Goal: Check status: Check status

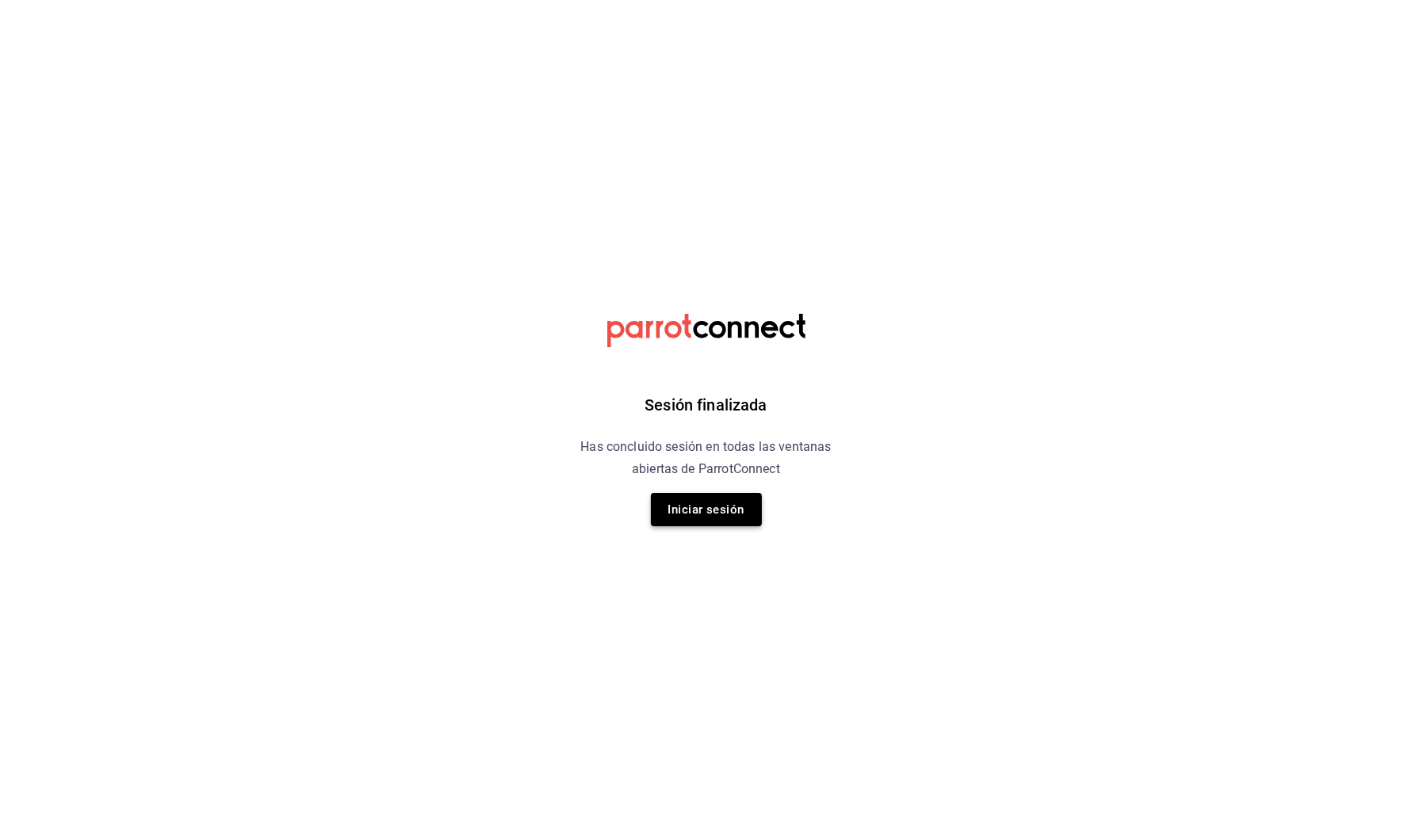
click at [725, 500] on button "Iniciar sesión" at bounding box center [706, 510] width 111 height 33
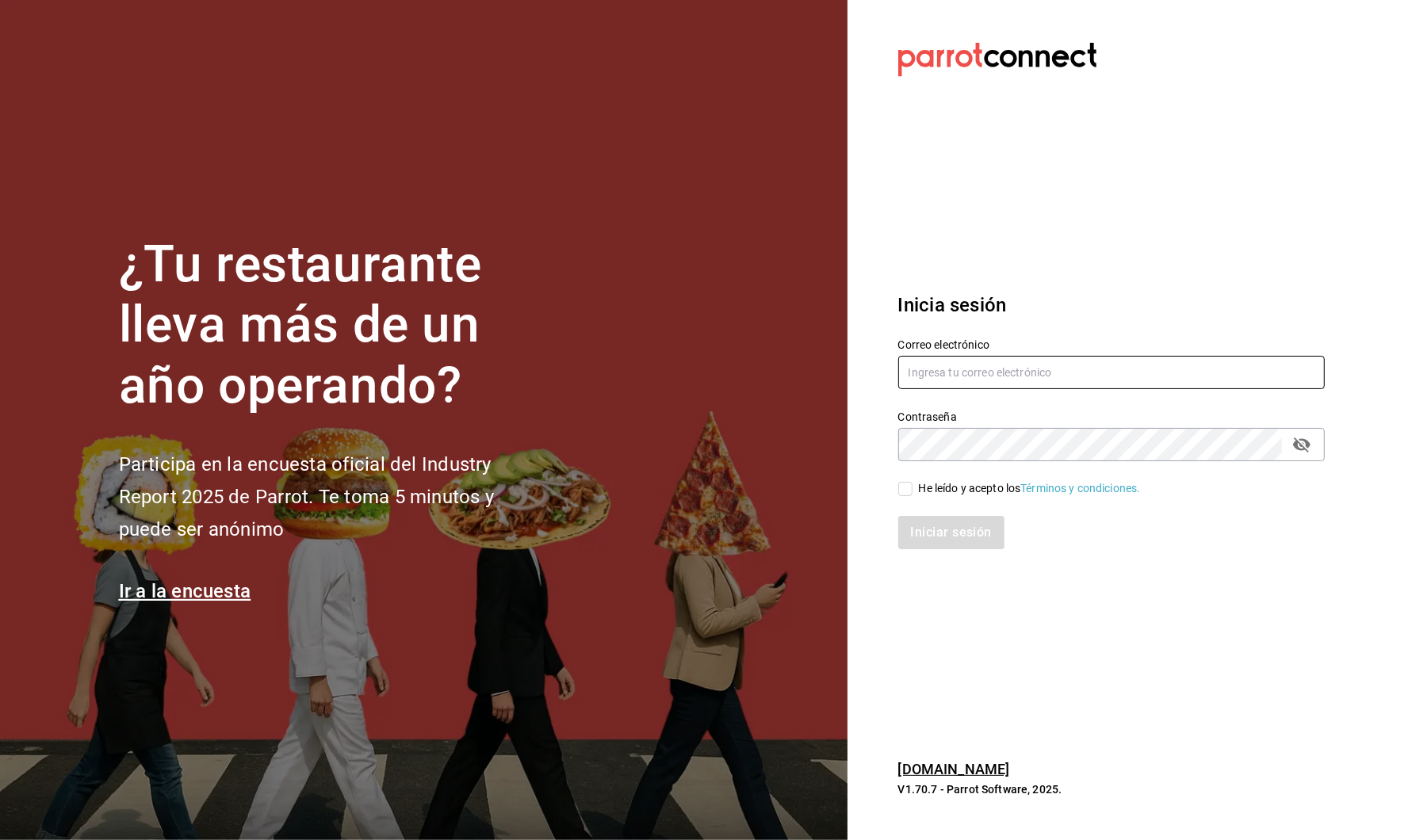
click at [926, 376] on input "text" at bounding box center [1111, 372] width 427 height 33
type input "[PERSON_NAME][EMAIL_ADDRESS][DOMAIN_NAME]"
click at [914, 477] on div "He leído y acepto los Términos y condiciones." at bounding box center [1102, 479] width 446 height 36
click at [905, 488] on input "He leído y acepto los Términos y condiciones." at bounding box center [905, 488] width 14 height 14
checkbox input "true"
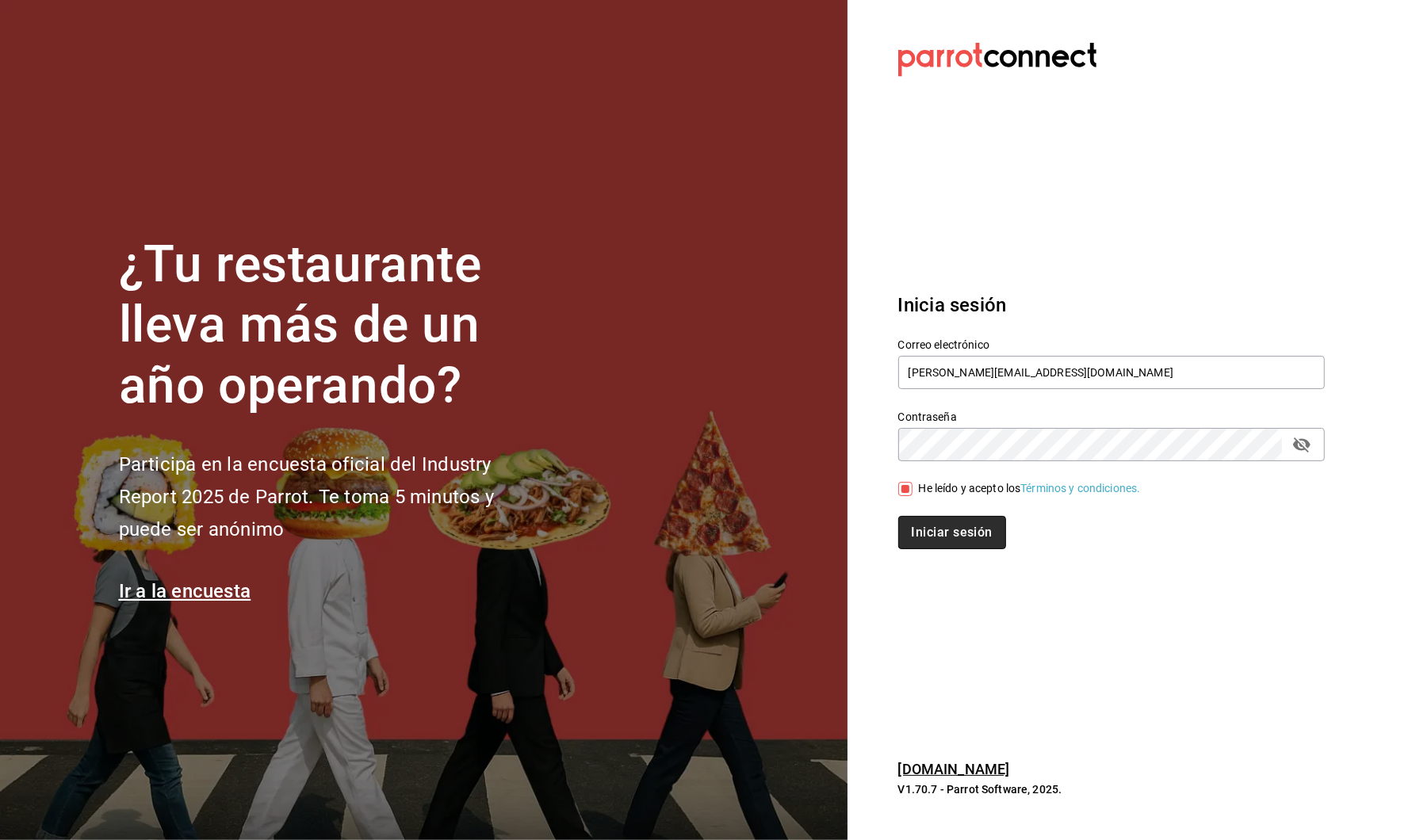
click at [917, 537] on button "Iniciar sesión" at bounding box center [951, 532] width 108 height 33
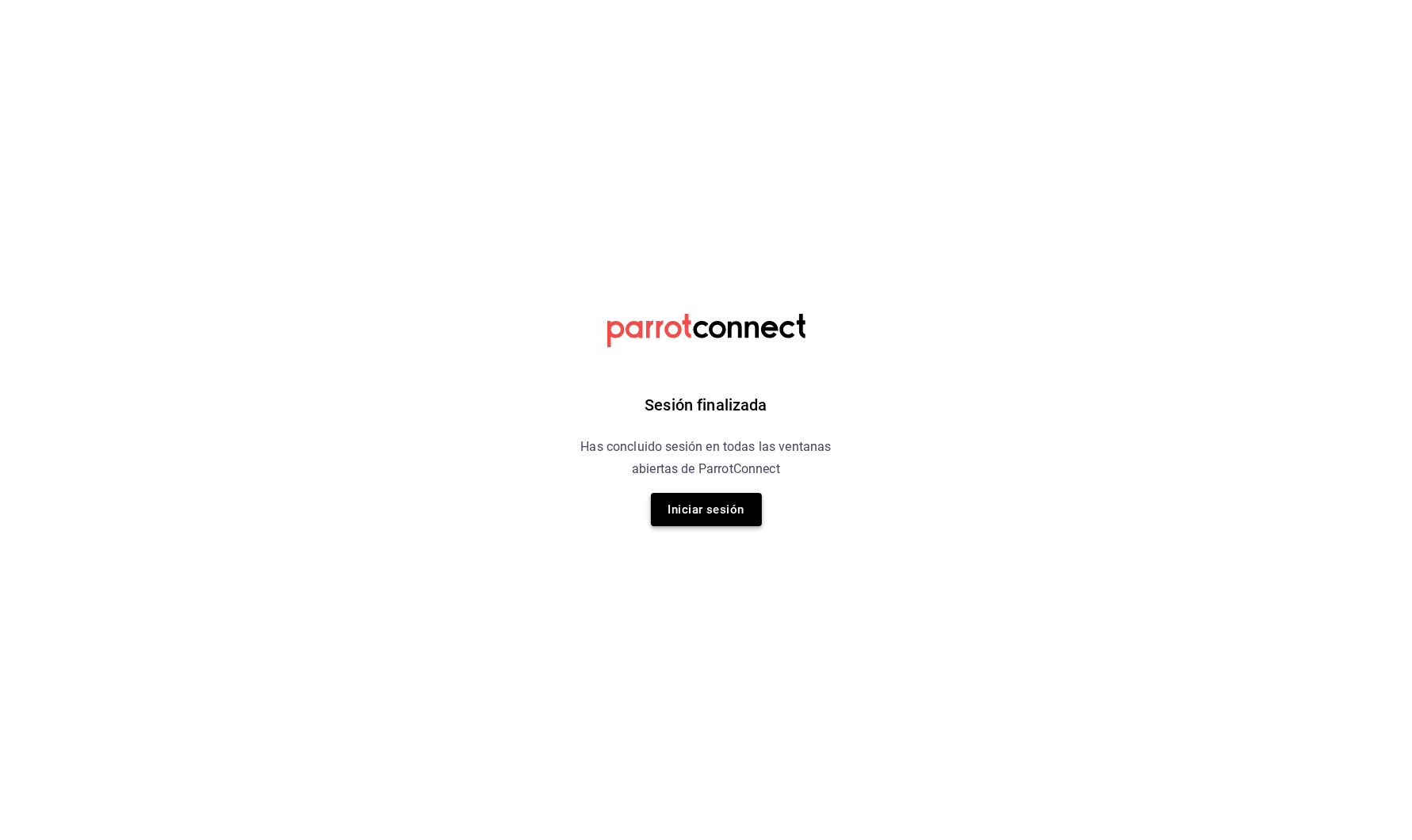
click at [701, 503] on button "Iniciar sesión" at bounding box center [706, 510] width 111 height 33
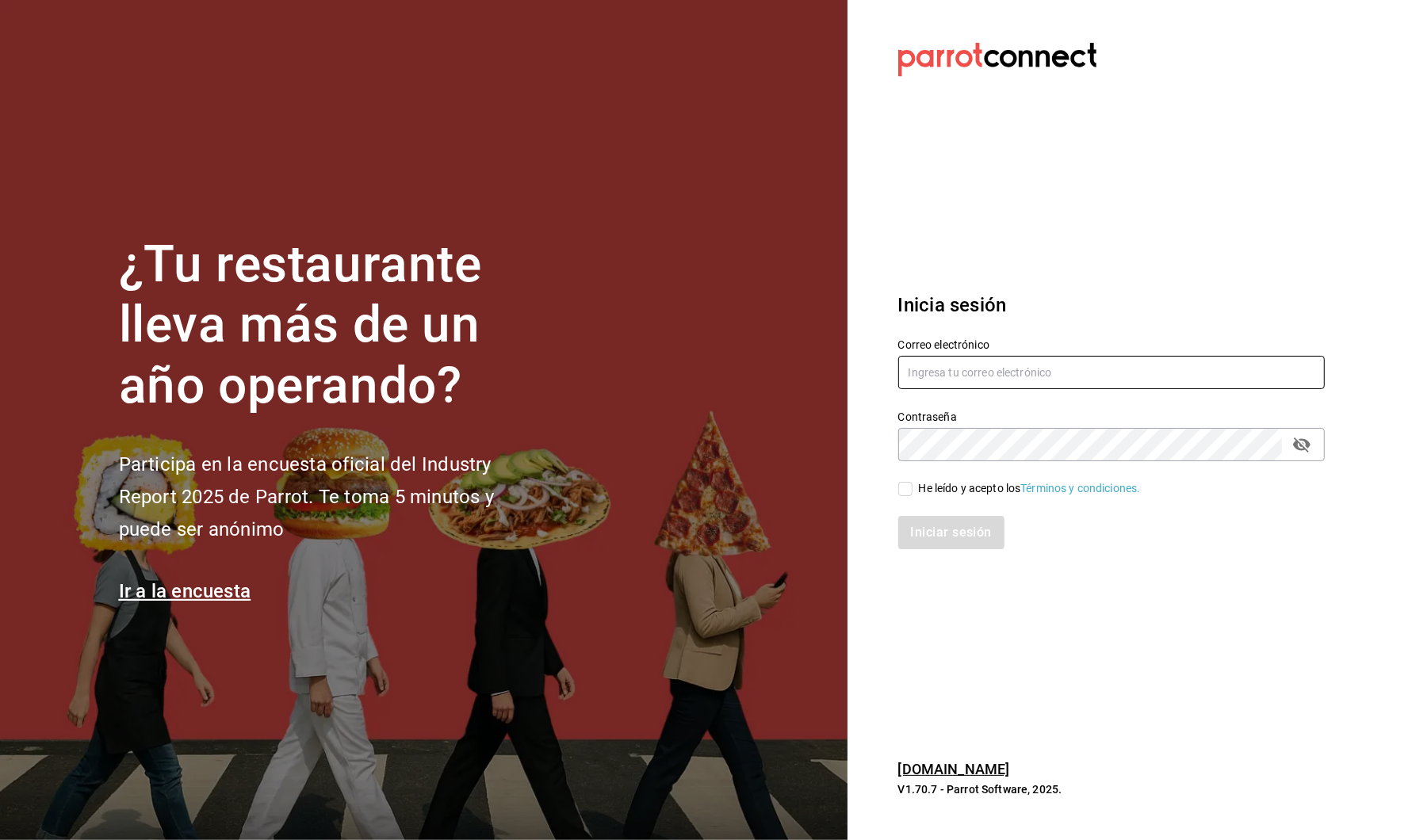
click at [936, 388] on input "text" at bounding box center [1111, 372] width 427 height 33
type input "[PERSON_NAME][EMAIL_ADDRESS][DOMAIN_NAME]"
click at [906, 492] on input "He leído y acepto los Términos y condiciones." at bounding box center [905, 488] width 14 height 14
checkbox input "true"
click at [916, 520] on button "Iniciar sesión" at bounding box center [951, 532] width 108 height 33
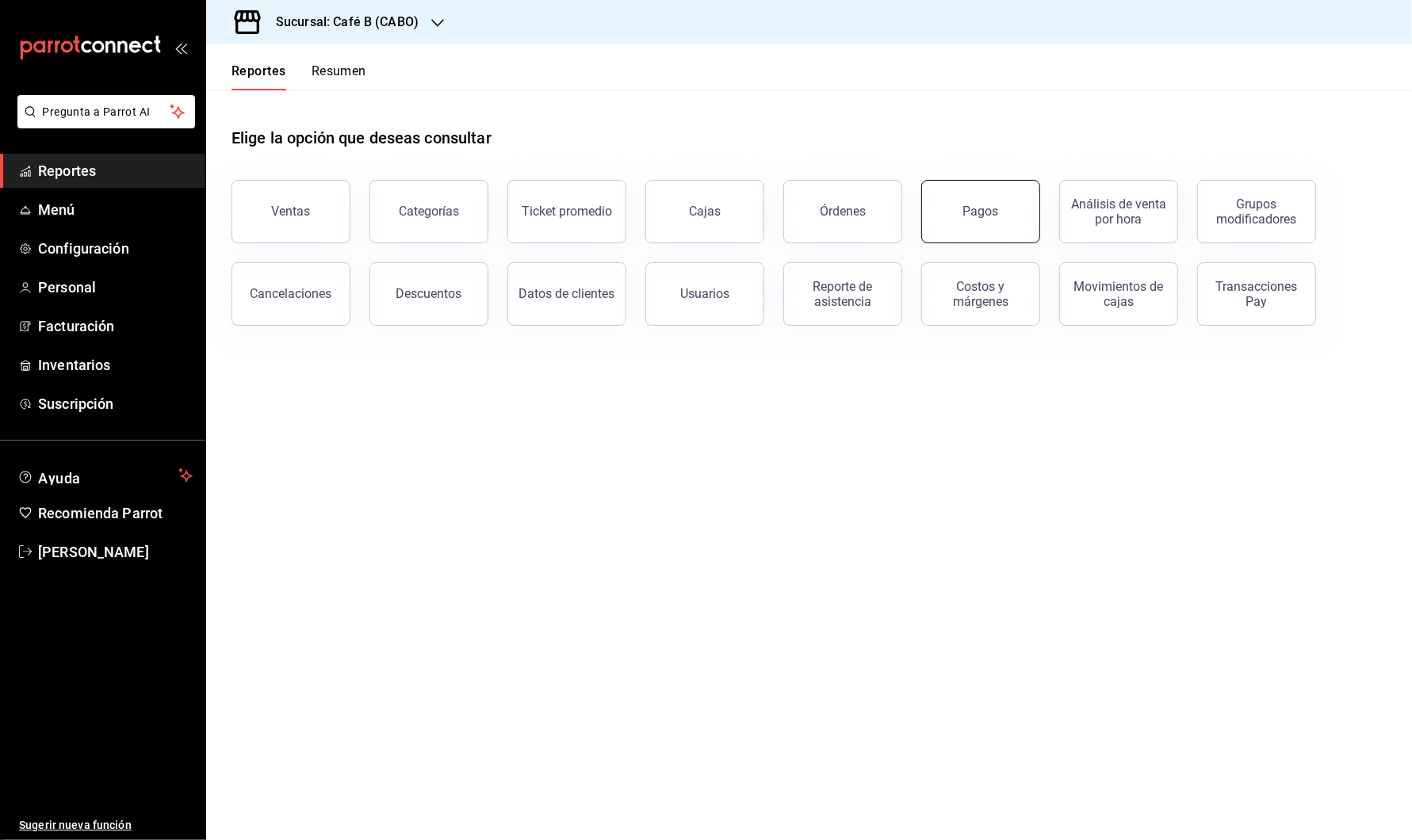
click at [976, 218] on button "Pagos" at bounding box center [980, 211] width 119 height 63
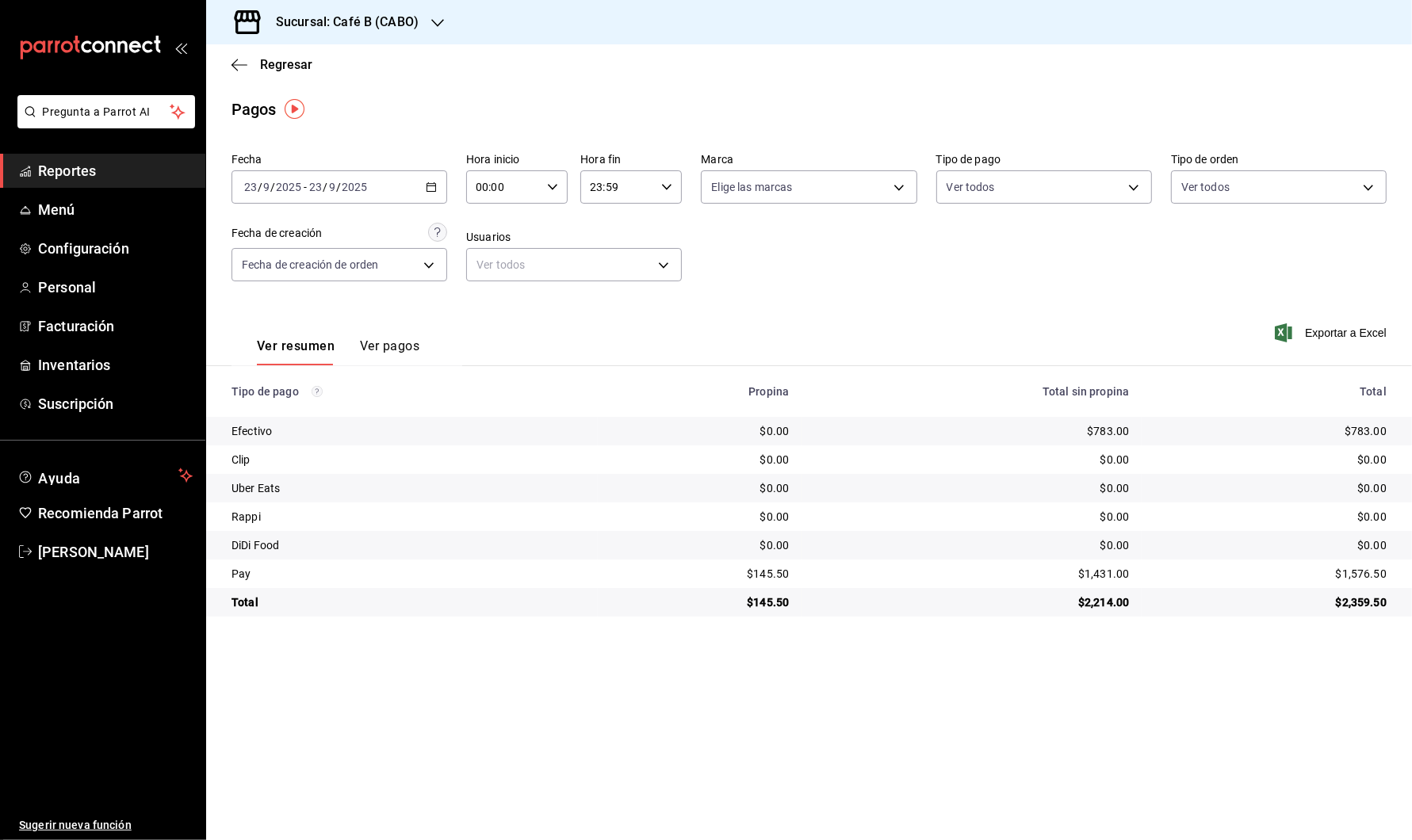
click at [405, 187] on div "[DATE] [DATE] - [DATE] [DATE]" at bounding box center [339, 187] width 215 height 33
click at [344, 407] on span "Rango de fechas" at bounding box center [306, 413] width 123 height 16
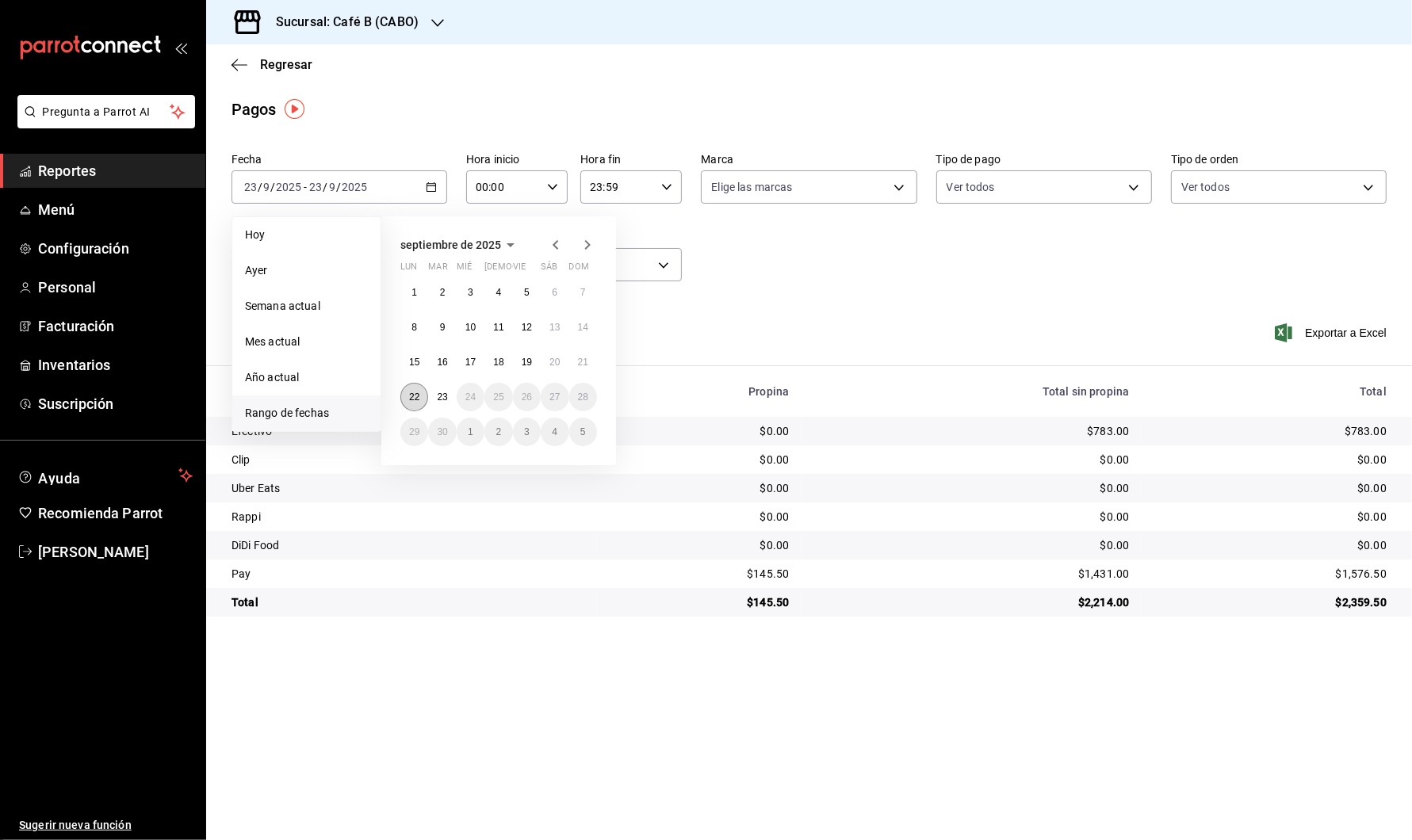
click at [416, 394] on abbr "22" at bounding box center [414, 396] width 11 height 11
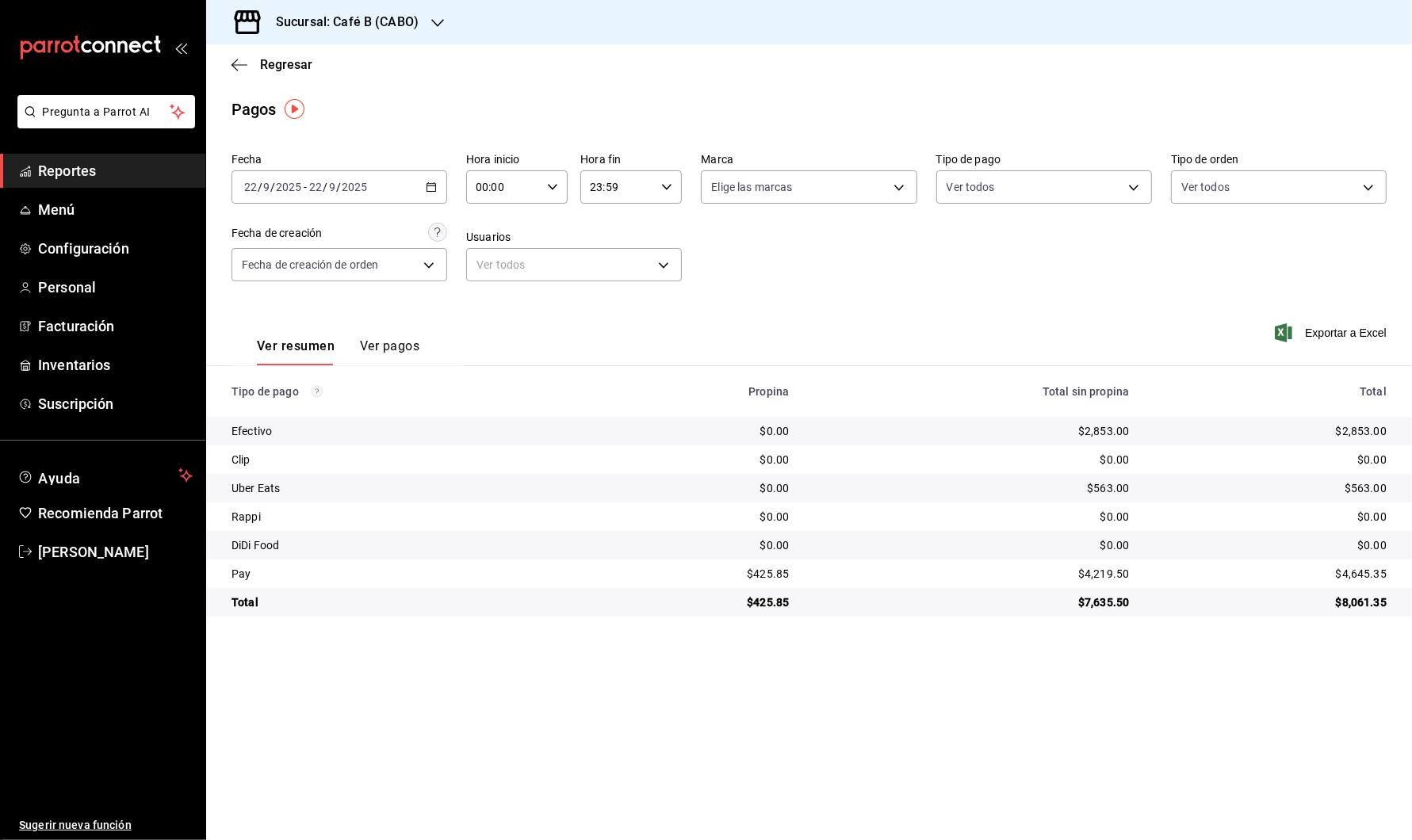
click at [421, 27] on div "Sucursal: Café B (CABO)" at bounding box center [334, 22] width 231 height 44
click at [372, 124] on nav "Café B (CABO) Café B (CDMX)" at bounding box center [325, 86] width 238 height 84
click at [382, 113] on div "Café B (CDMX)" at bounding box center [325, 104] width 238 height 35
click at [422, 178] on div "[DATE] [DATE] - [DATE] [DATE]" at bounding box center [339, 187] width 215 height 33
click at [412, 32] on div "Sucursal: Café B (CDMX)" at bounding box center [335, 22] width 233 height 44
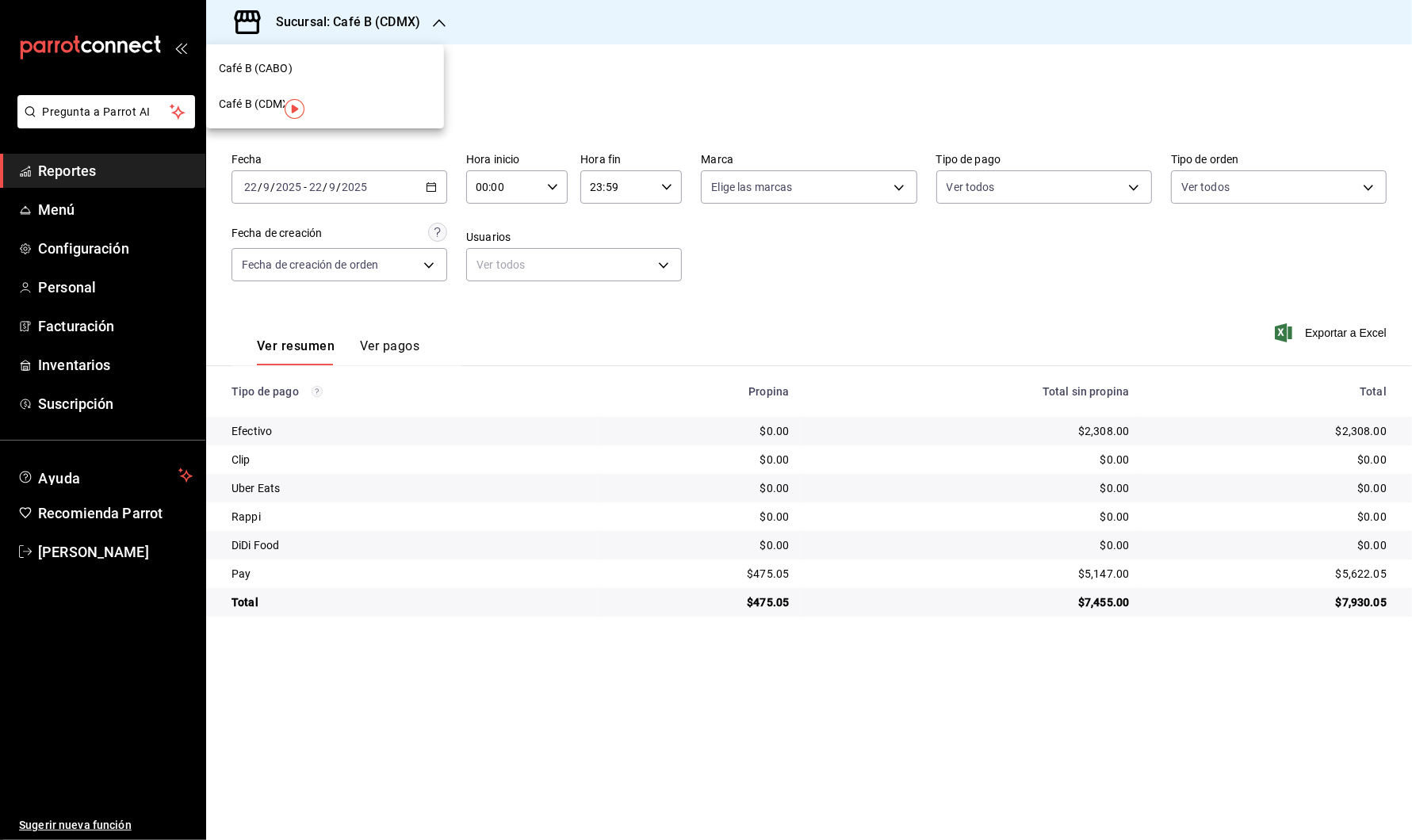
click at [375, 73] on div "Café B (CABO)" at bounding box center [325, 68] width 212 height 16
click at [406, 186] on div "[DATE] [DATE] - [DATE] [DATE]" at bounding box center [339, 187] width 215 height 33
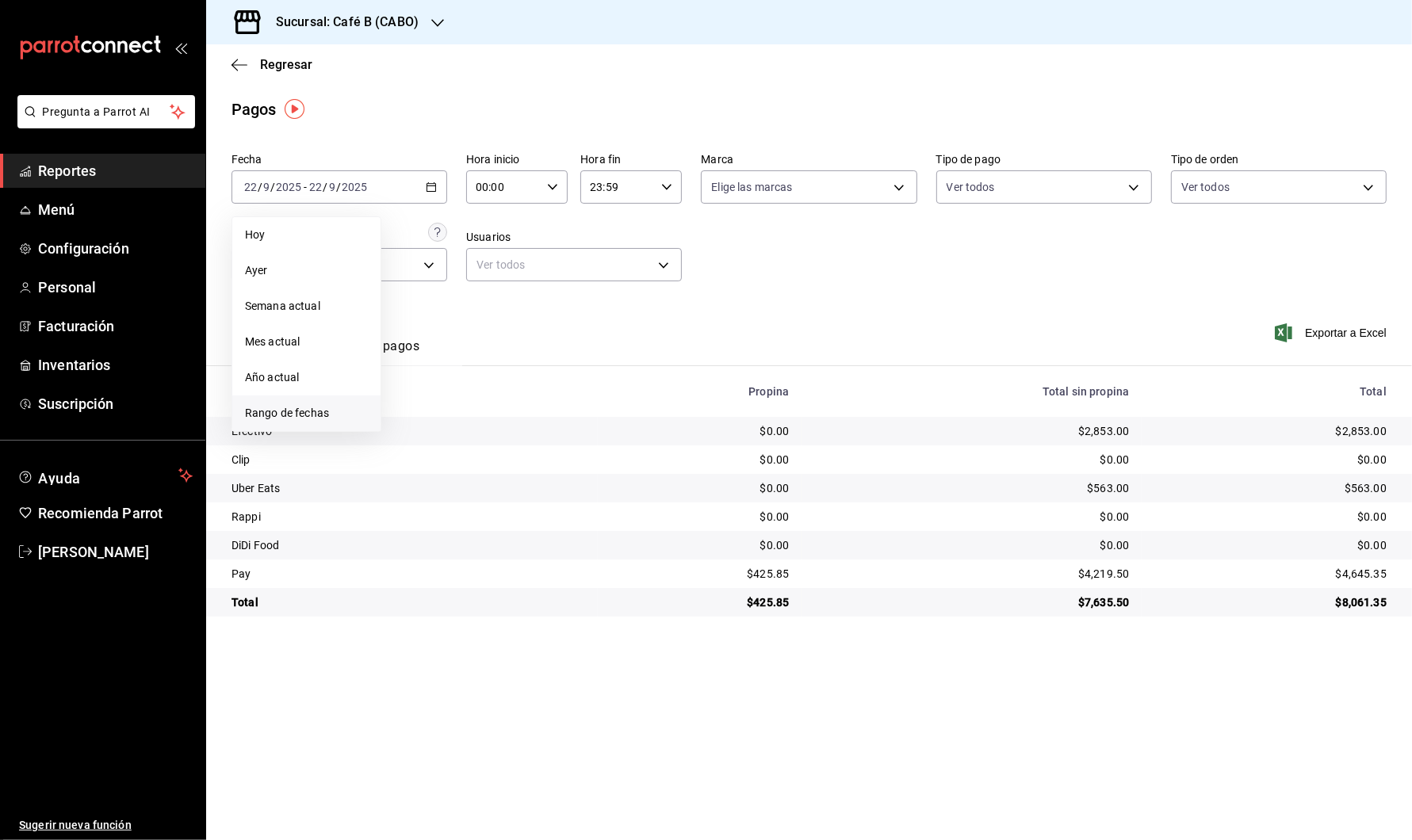
click at [287, 422] on li "Rango de fechas" at bounding box center [306, 413] width 148 height 35
click at [585, 360] on abbr "21" at bounding box center [583, 362] width 11 height 11
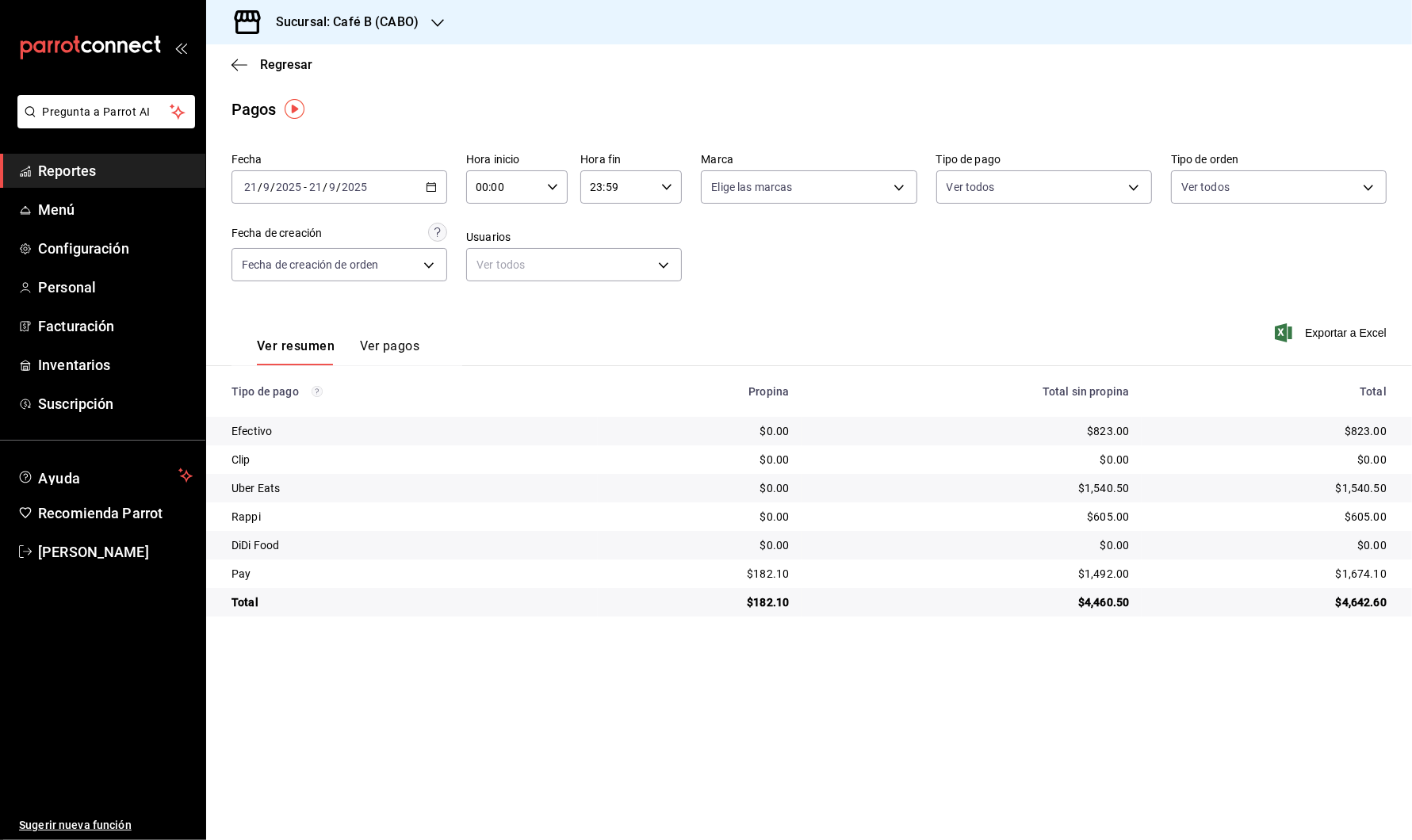
click at [423, 188] on div "[DATE] [DATE] - [DATE] [DATE]" at bounding box center [339, 187] width 215 height 33
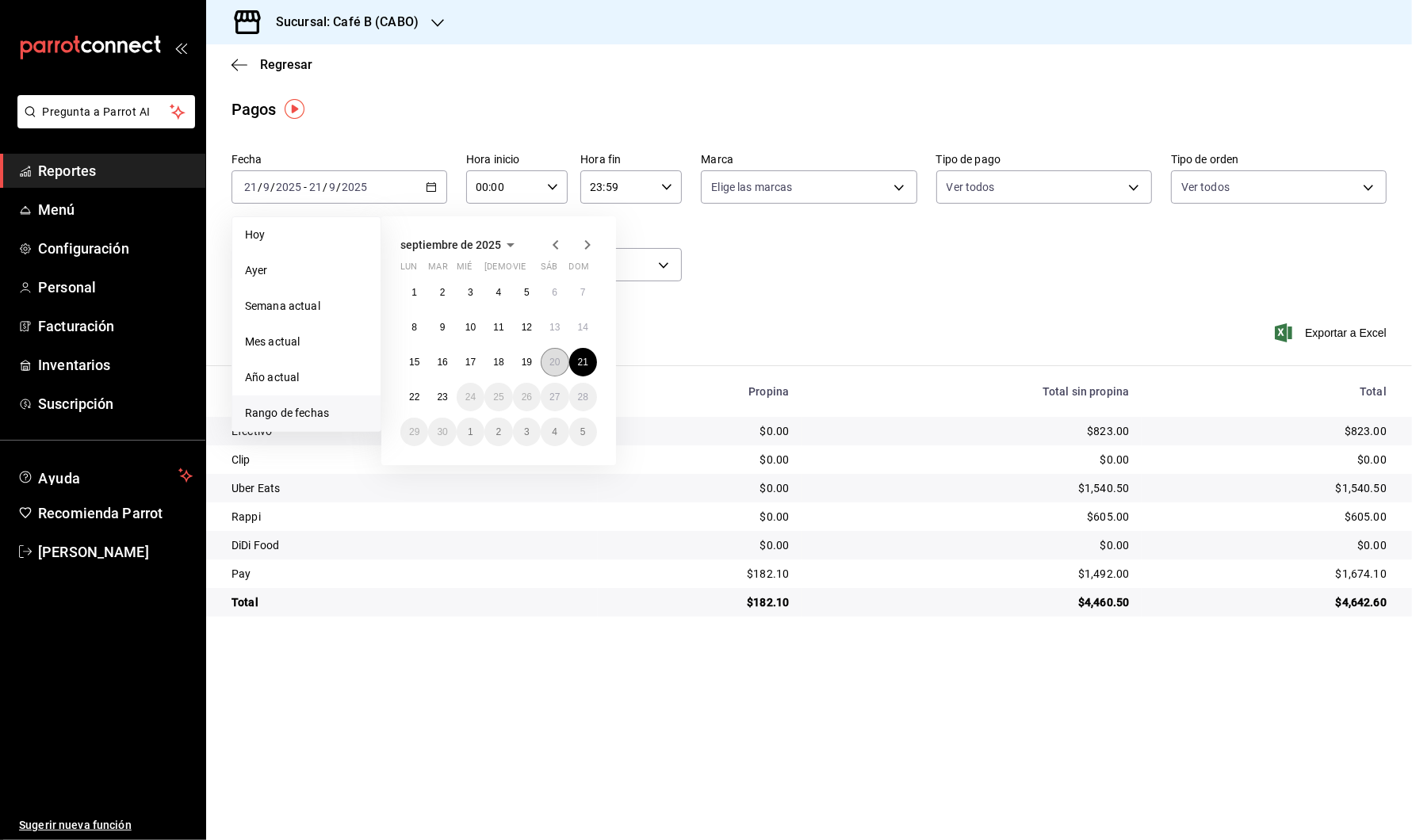
click at [547, 357] on button "20" at bounding box center [554, 362] width 28 height 29
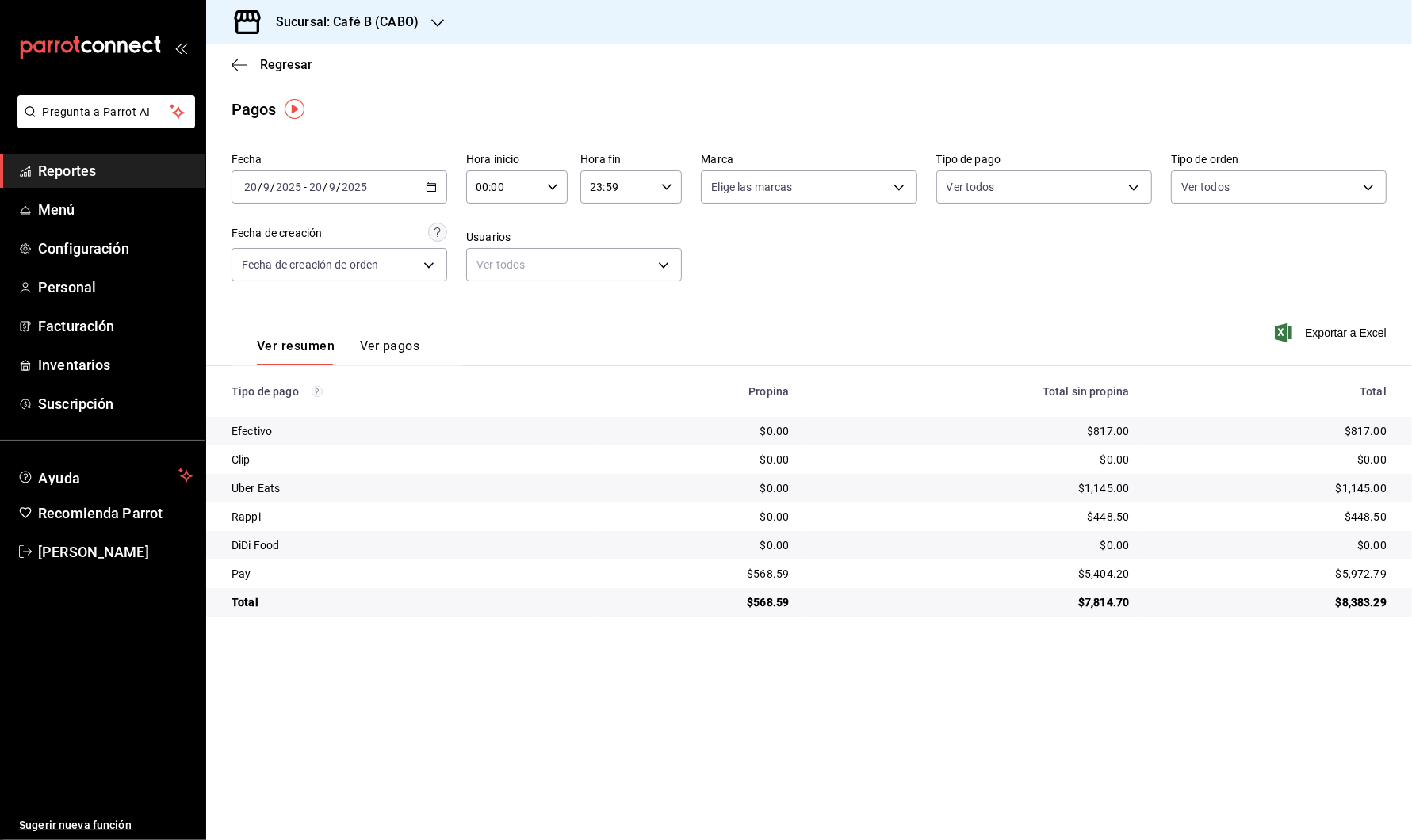
click at [408, 187] on div "[DATE] [DATE] - [DATE] [DATE]" at bounding box center [339, 187] width 215 height 33
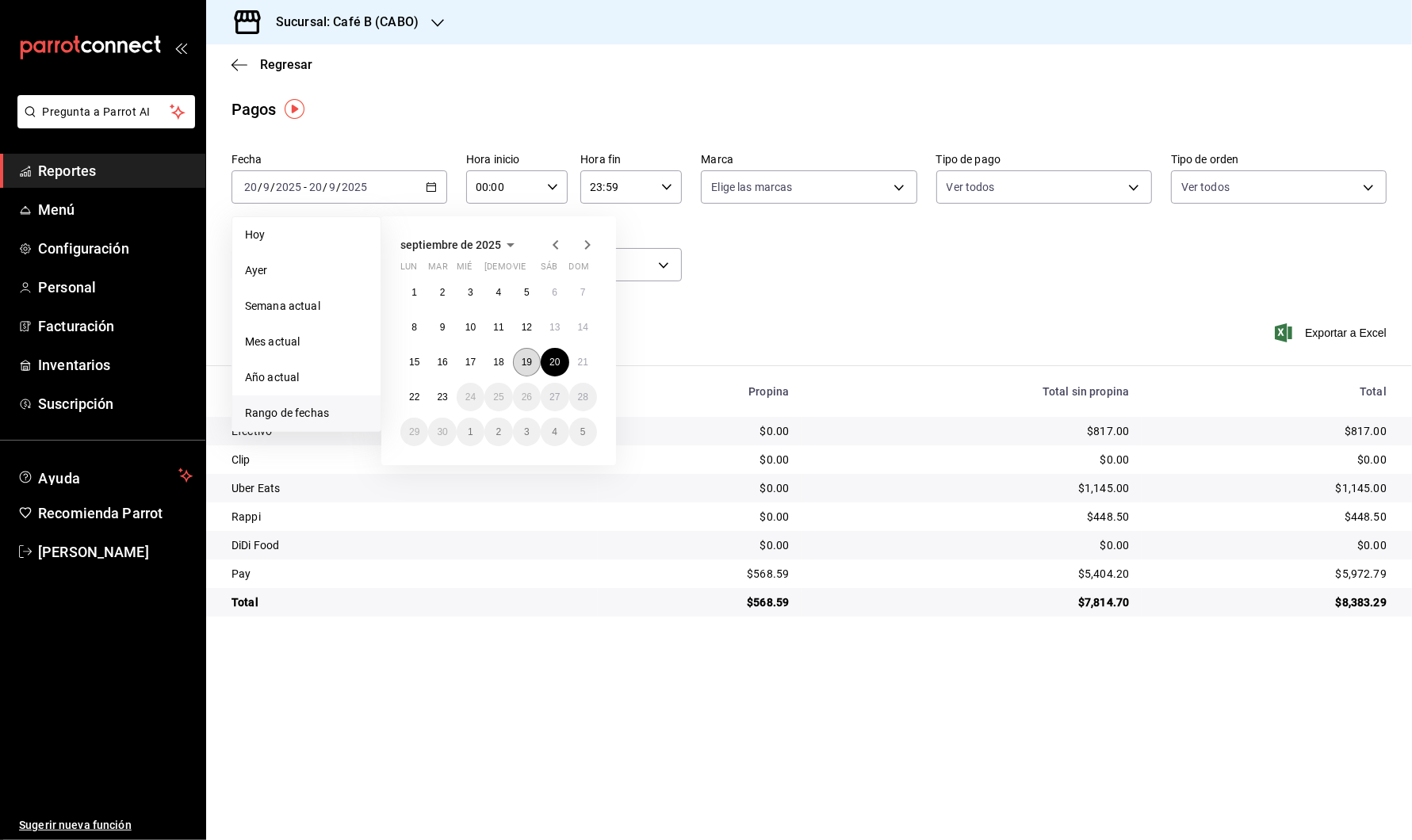
click at [529, 361] on abbr "19" at bounding box center [526, 362] width 11 height 11
